Goal: Navigation & Orientation: Find specific page/section

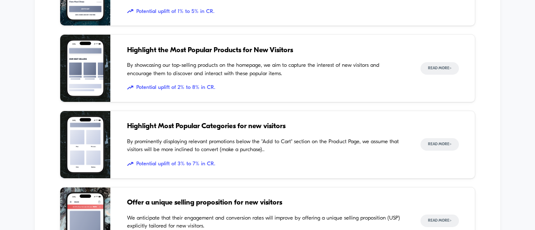
scroll to position [1133, 0]
